Goal: Task Accomplishment & Management: Manage account settings

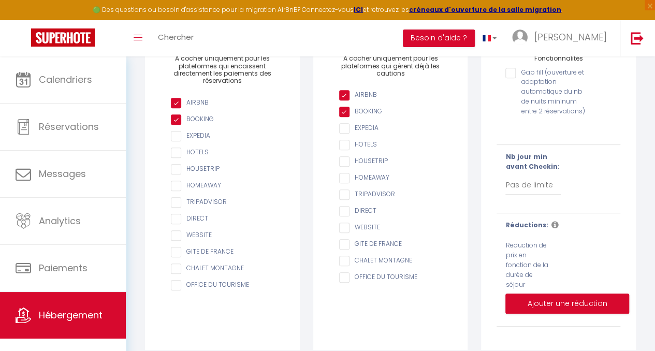
scroll to position [208, 0]
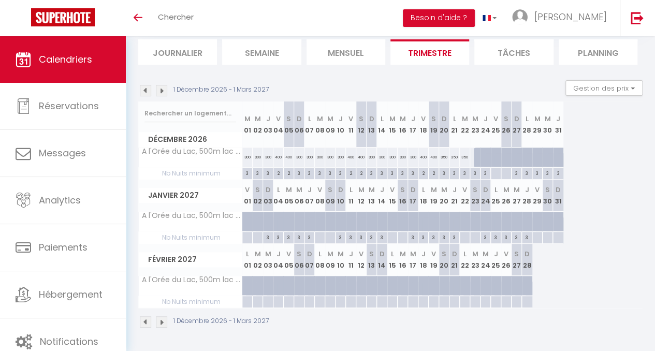
click at [146, 85] on img at bounding box center [145, 90] width 11 height 11
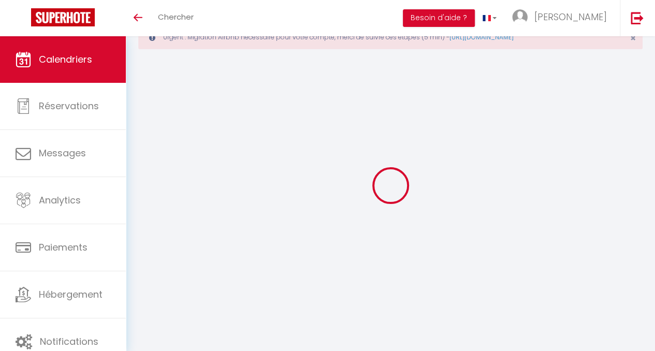
scroll to position [117, 0]
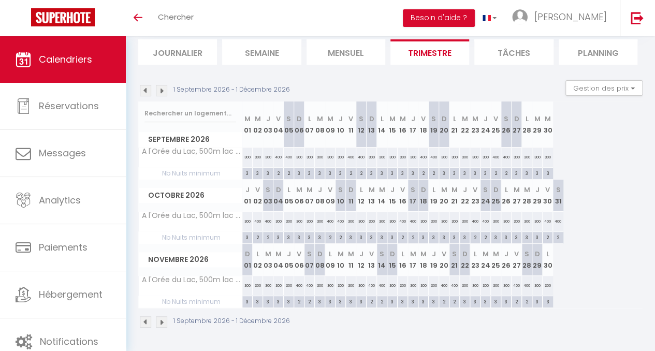
click at [146, 85] on img at bounding box center [145, 90] width 11 height 11
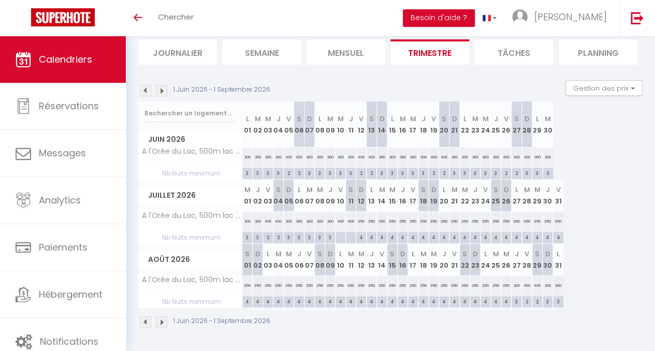
click at [341, 233] on div at bounding box center [340, 238] width 10 height 12
type input "Ven 10 Juillet 2026"
type input "Sam 11 Juillet 2026"
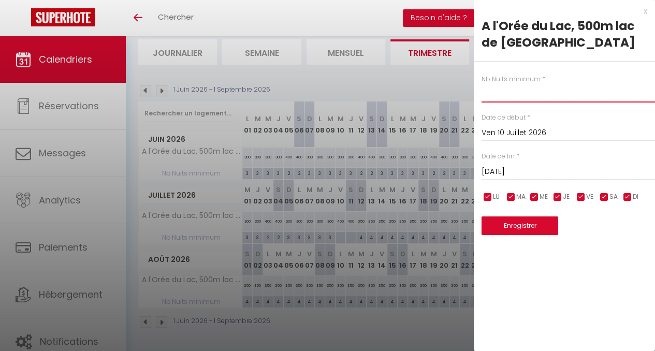
click at [507, 99] on input "text" at bounding box center [567, 93] width 173 height 19
type input "2"
click at [515, 170] on input "Sam 11 Juillet 2026" at bounding box center [567, 171] width 173 height 13
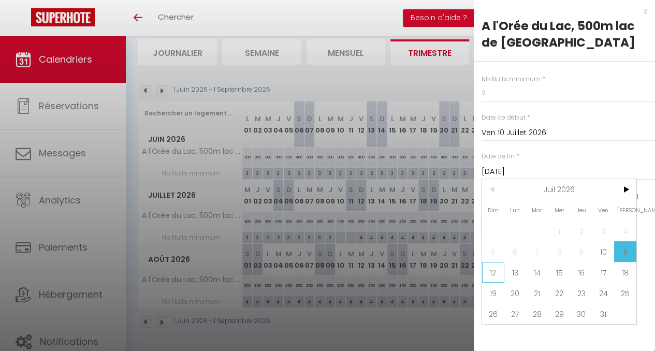
click at [494, 274] on span "12" at bounding box center [493, 272] width 22 height 21
type input "Dim 12 Juillet 2026"
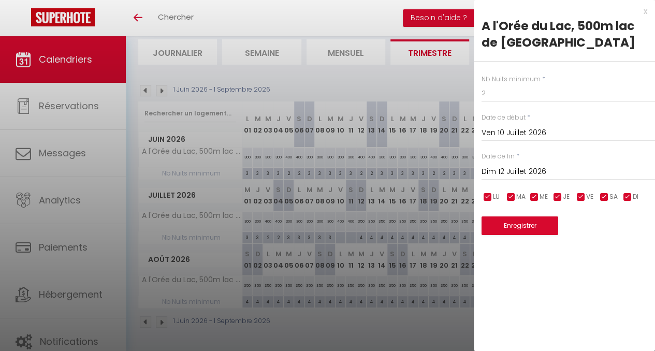
click at [487, 197] on input "checkbox" at bounding box center [487, 197] width 10 height 10
checkbox input "false"
click at [510, 196] on input "checkbox" at bounding box center [511, 197] width 10 height 10
checkbox input "false"
click at [532, 196] on input "checkbox" at bounding box center [534, 197] width 10 height 10
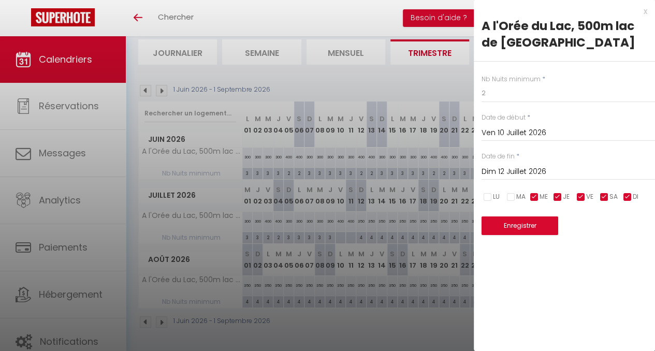
checkbox input "false"
click at [558, 199] on input "checkbox" at bounding box center [557, 197] width 10 height 10
checkbox input "false"
click at [626, 198] on input "checkbox" at bounding box center [627, 197] width 10 height 10
checkbox input "false"
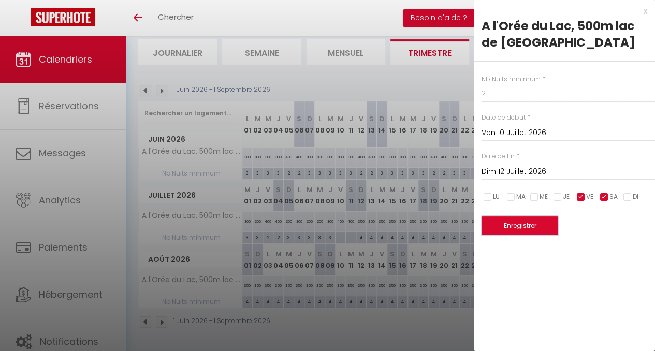
click at [546, 225] on button "Enregistrer" at bounding box center [519, 225] width 77 height 19
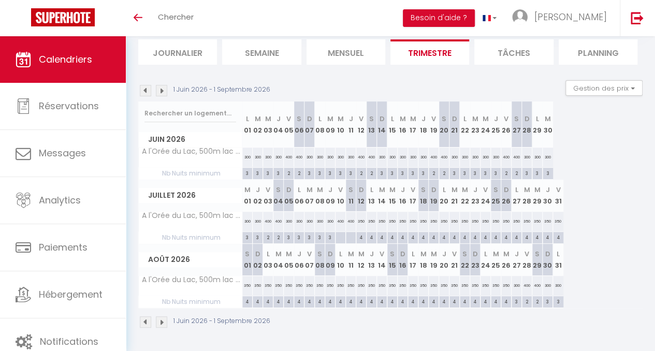
click at [298, 232] on div "3" at bounding box center [299, 237] width 10 height 10
type input "3"
type input "Lun 06 Juillet 2026"
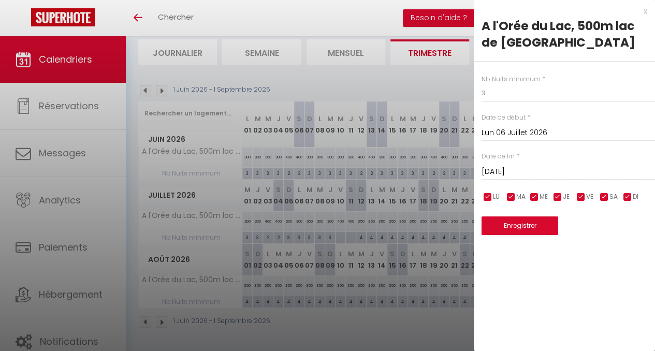
click at [525, 168] on input "Mar 07 Juillet 2026" at bounding box center [567, 171] width 173 height 13
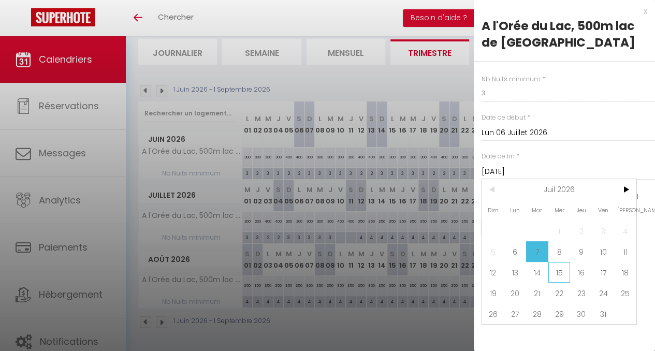
click at [551, 269] on span "15" at bounding box center [559, 272] width 22 height 21
type input "Mer 15 Juillet 2026"
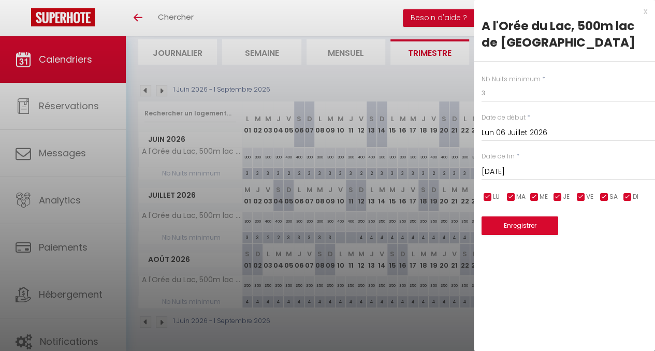
click at [488, 196] on input "checkbox" at bounding box center [487, 197] width 10 height 10
checkbox input "false"
click at [511, 196] on input "checkbox" at bounding box center [511, 197] width 10 height 10
checkbox input "false"
click at [531, 198] on input "checkbox" at bounding box center [534, 197] width 10 height 10
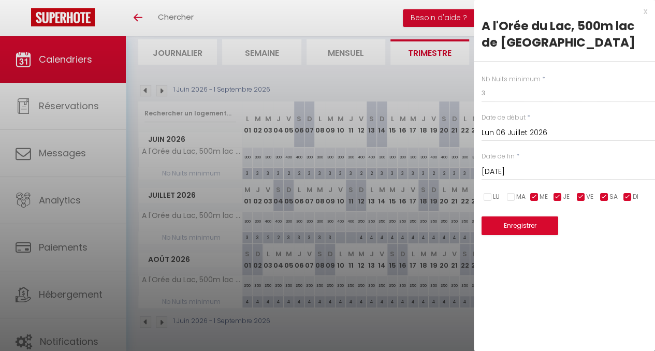
checkbox input "false"
click at [556, 197] on input "checkbox" at bounding box center [557, 197] width 10 height 10
checkbox input "false"
click at [629, 196] on input "checkbox" at bounding box center [627, 197] width 10 height 10
checkbox input "false"
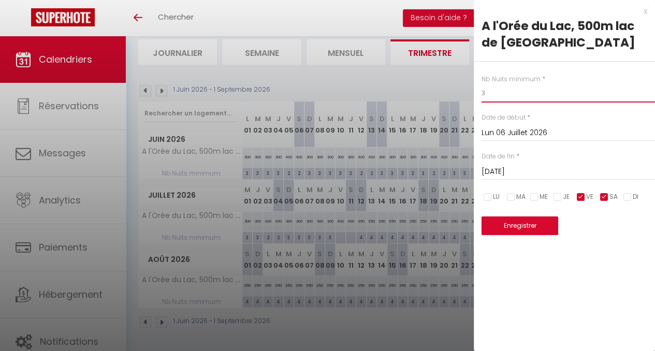
drag, startPoint x: 492, startPoint y: 92, endPoint x: 477, endPoint y: 95, distance: 14.9
click at [477, 95] on div "Nb Nuits minimum * 3 Date de début * Lun 06 Juillet 2026 < Juil 2026 > Dim Lun …" at bounding box center [563, 149] width 181 height 174
type input "2"
click at [503, 229] on button "Enregistrer" at bounding box center [519, 225] width 77 height 19
